Goal: Find specific page/section: Find specific page/section

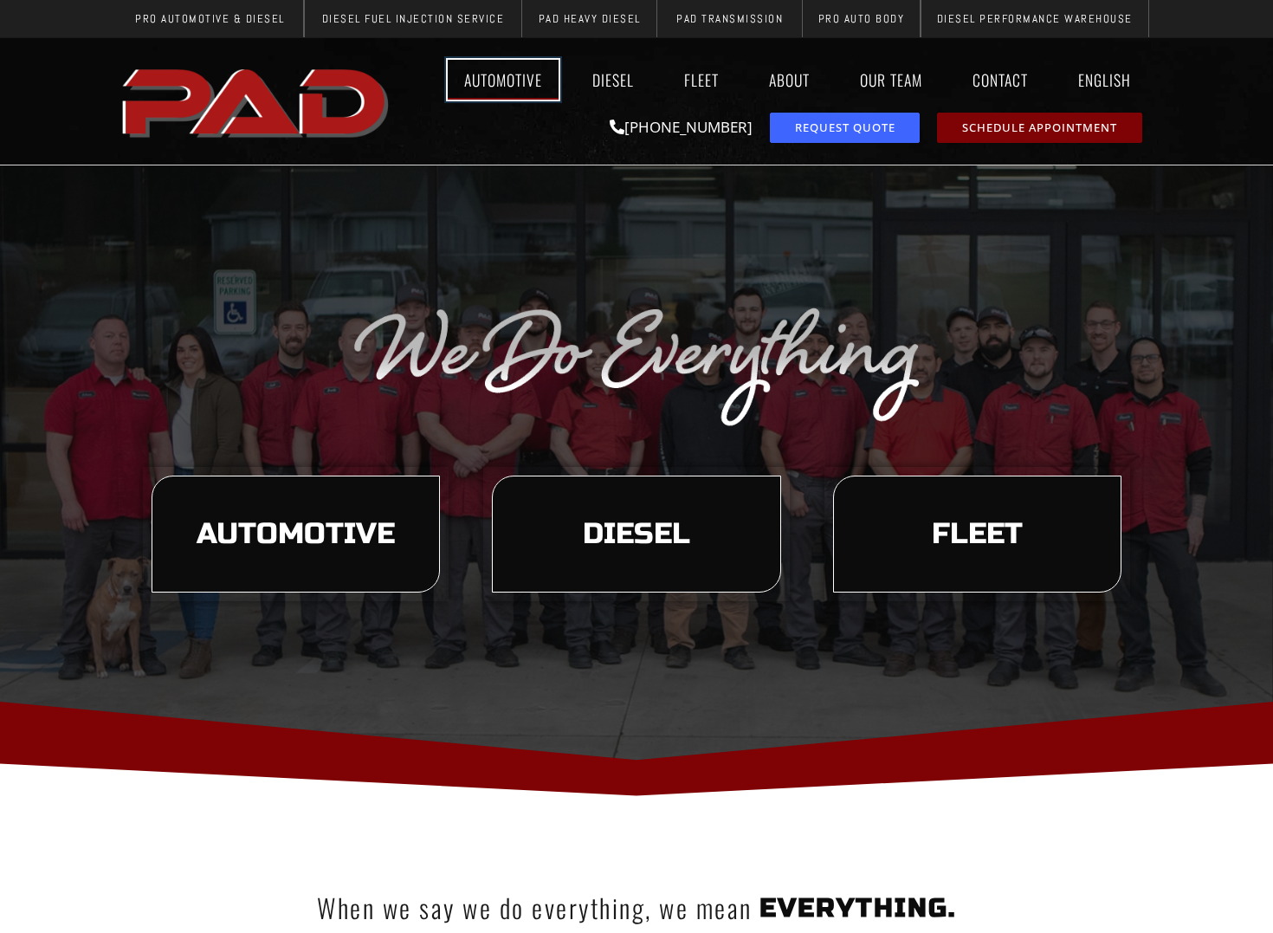
click at [513, 69] on link "Automotive" at bounding box center [503, 80] width 111 height 40
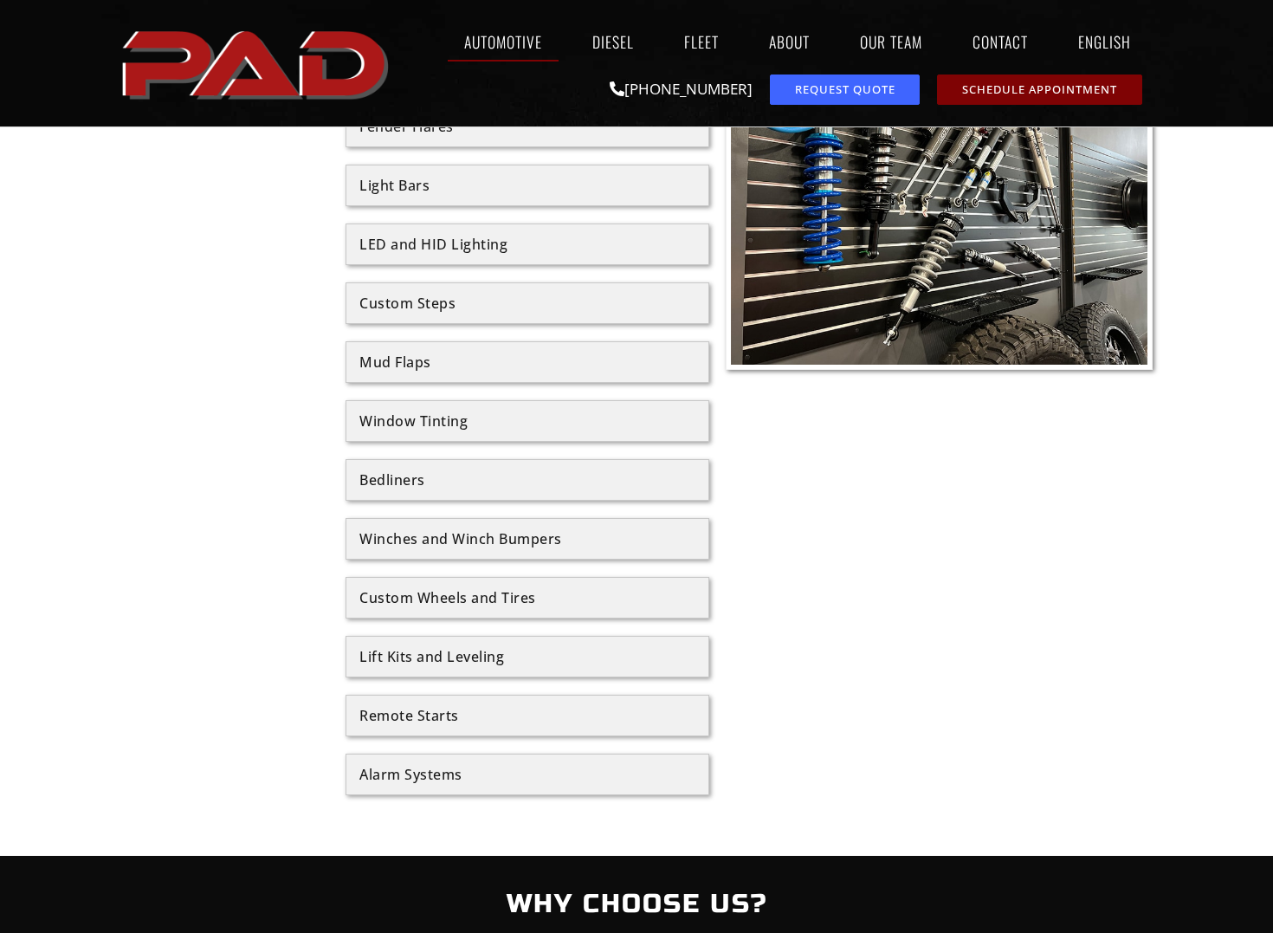
scroll to position [2038, 0]
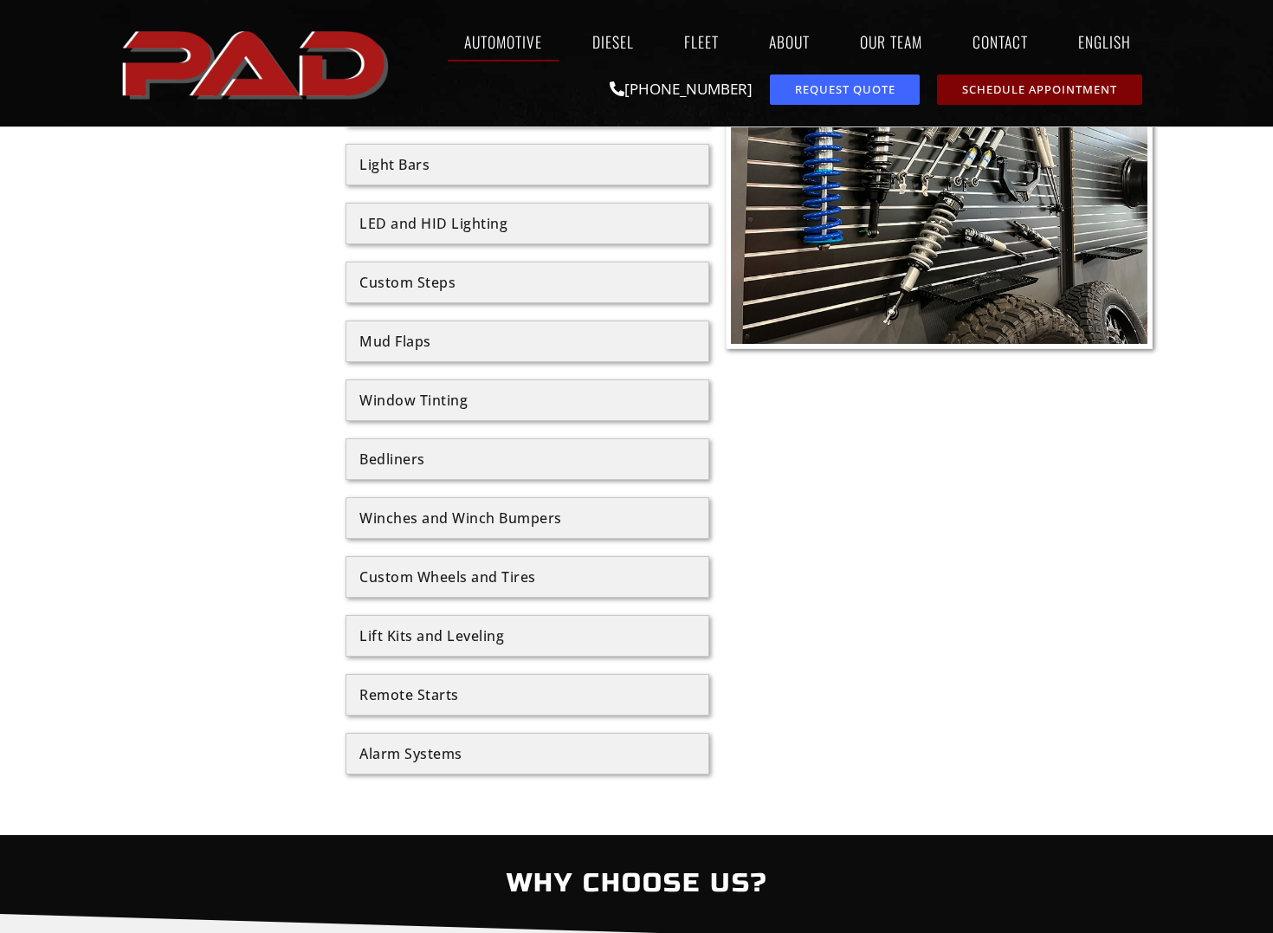
click at [452, 570] on div "Custom Wheels and Tires" at bounding box center [527, 577] width 336 height 14
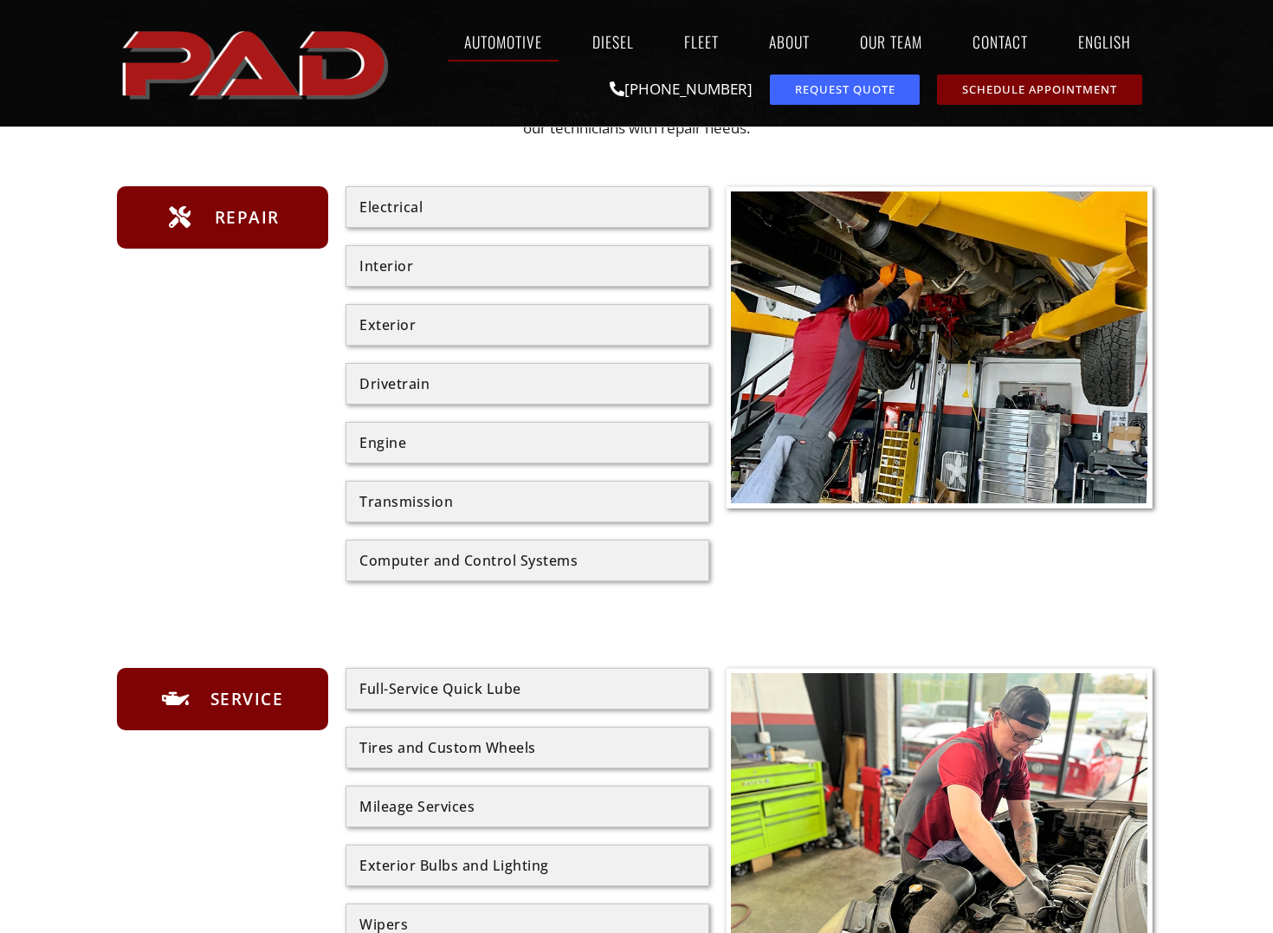
scroll to position [0, 0]
